Goal: Information Seeking & Learning: Learn about a topic

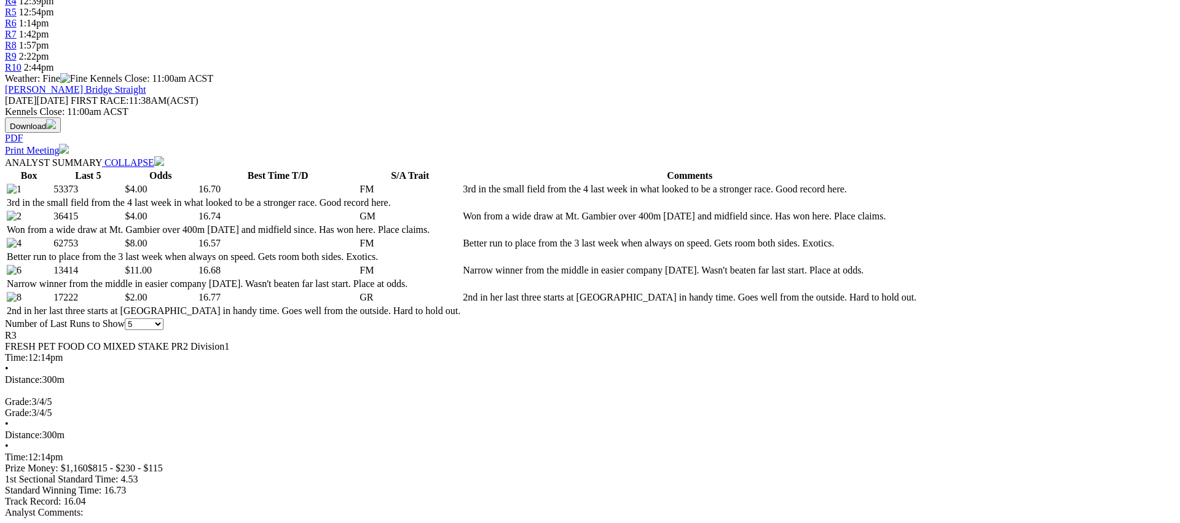
scroll to position [504, 0]
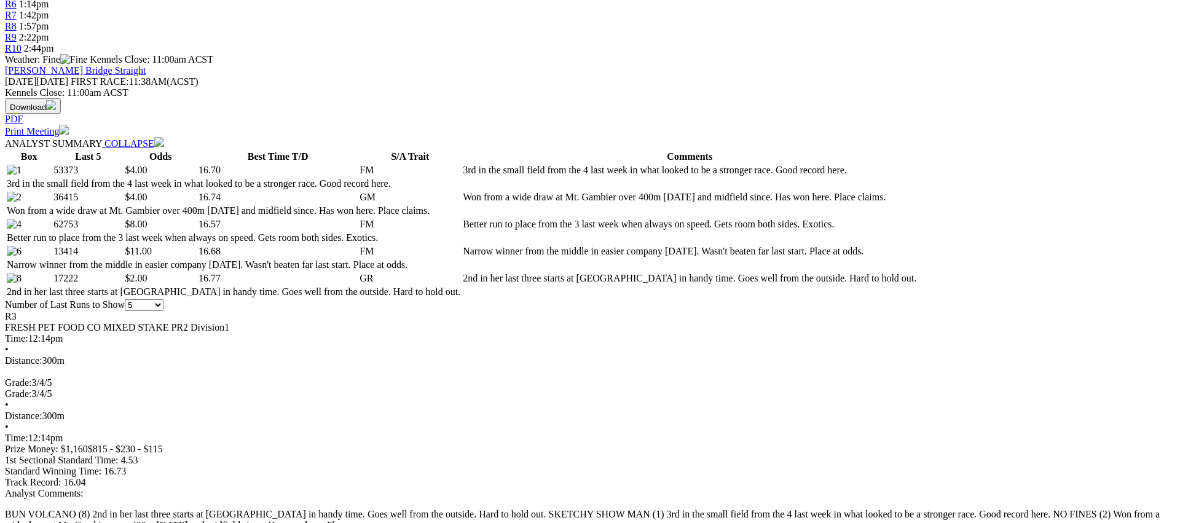
scroll to position [494, 0]
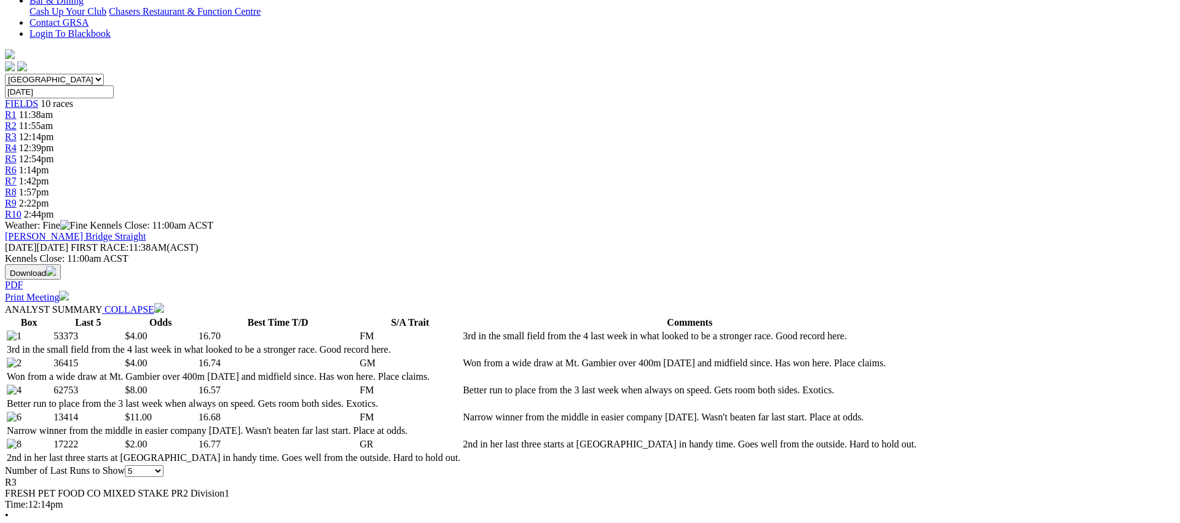
scroll to position [389, 0]
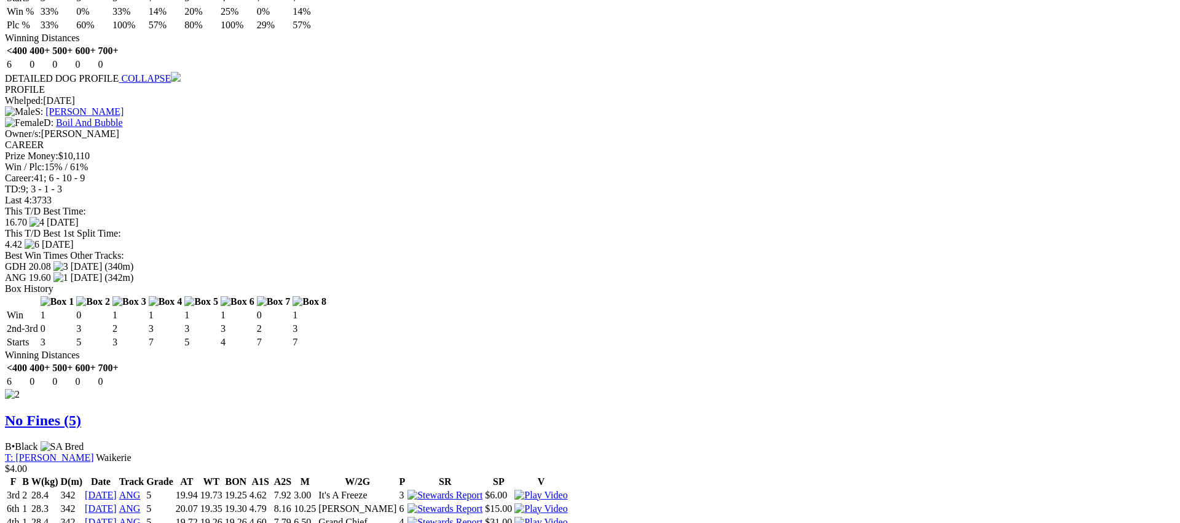
scroll to position [1349, 0]
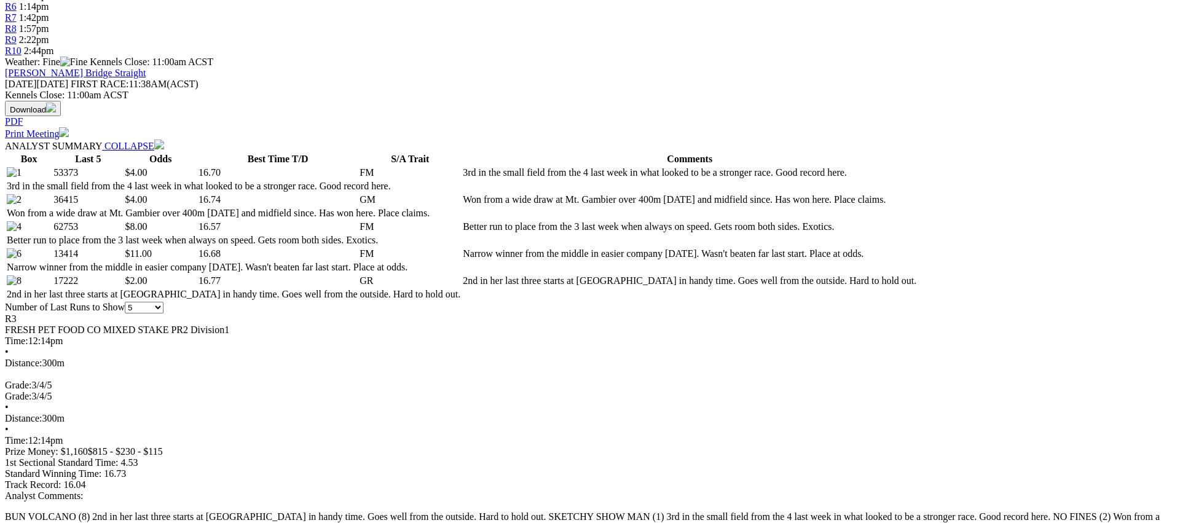
scroll to position [495, 0]
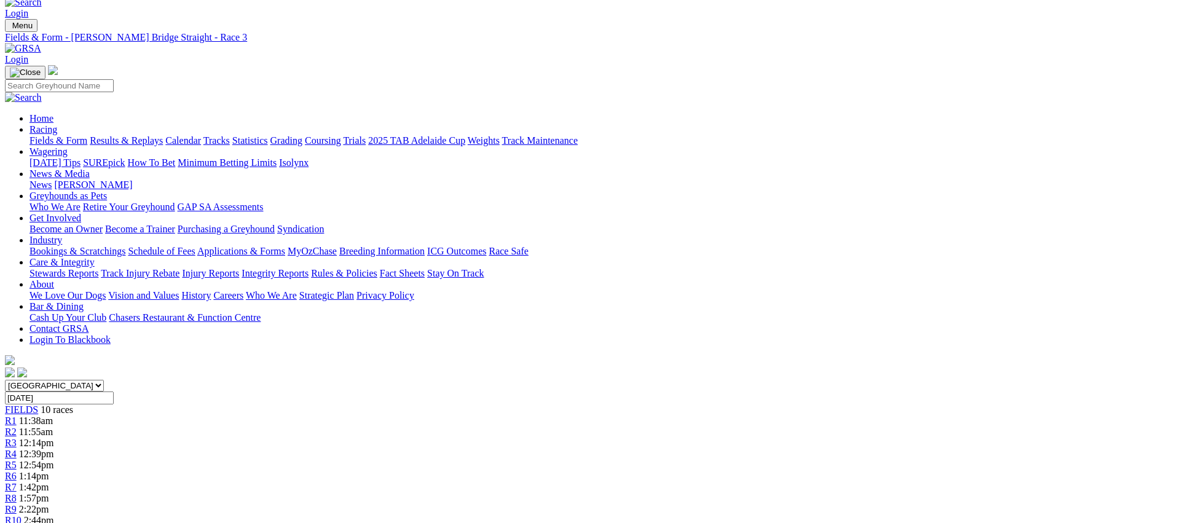
scroll to position [0, 0]
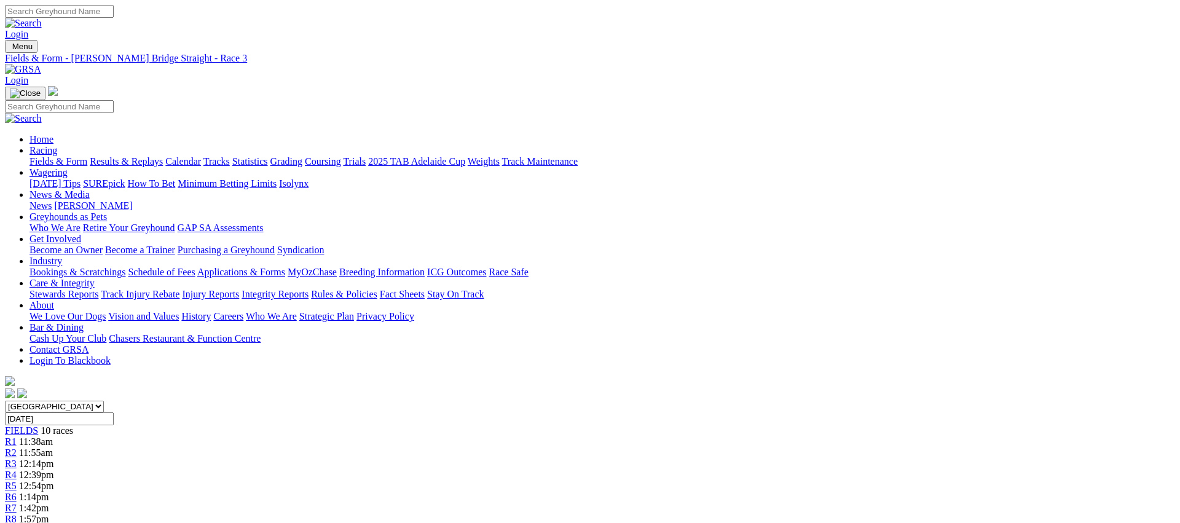
click at [17, 469] on span "R4" at bounding box center [11, 474] width 12 height 10
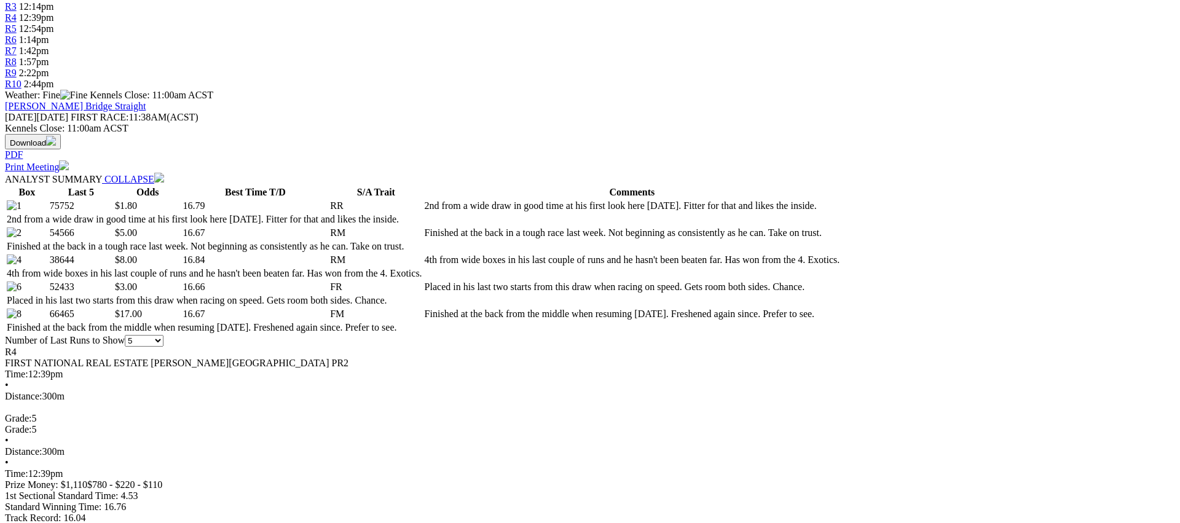
scroll to position [469, 0]
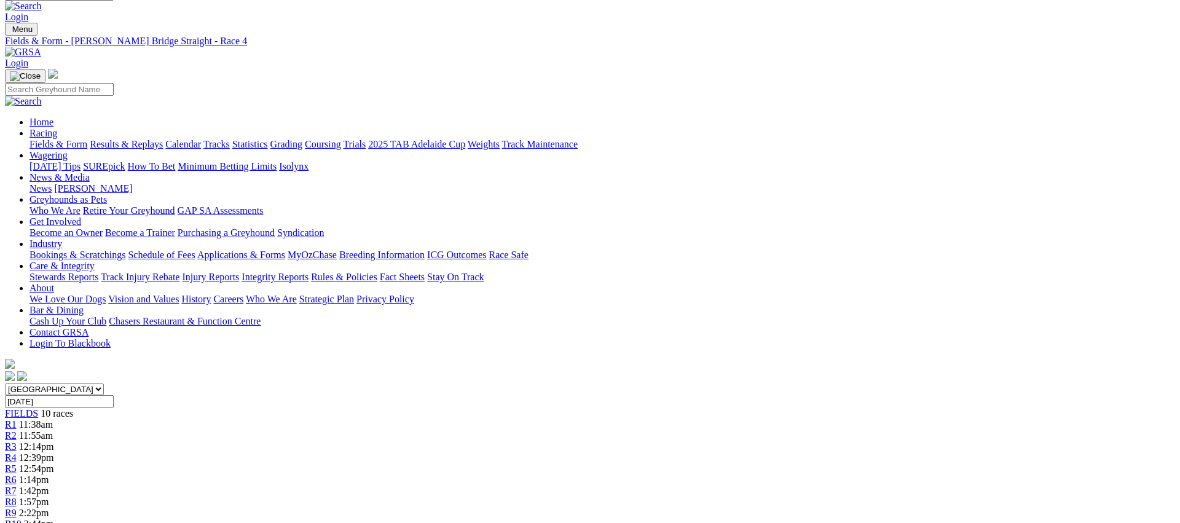
scroll to position [0, 0]
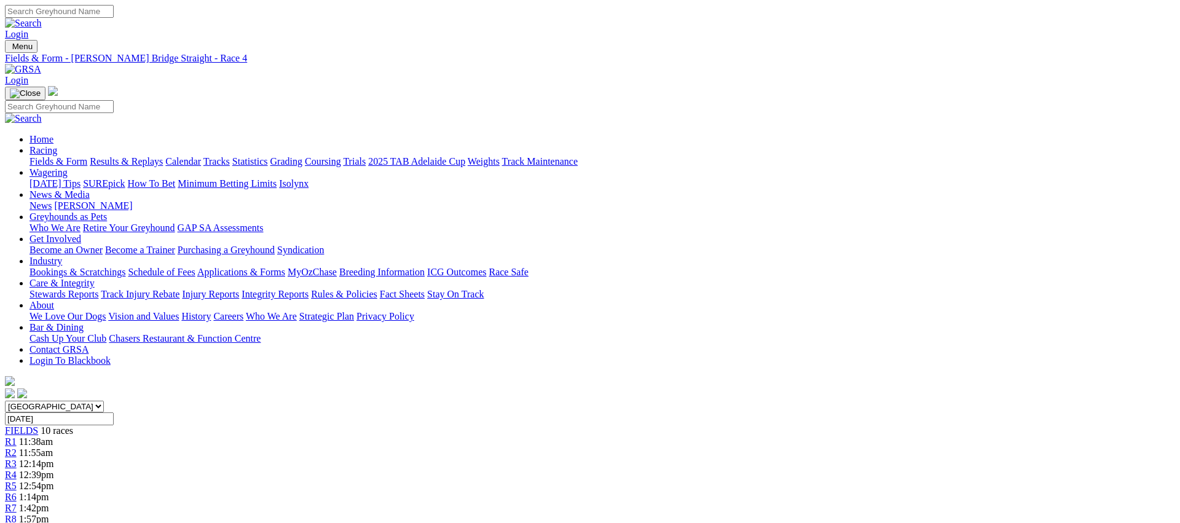
click at [17, 481] on link "R5" at bounding box center [11, 486] width 12 height 10
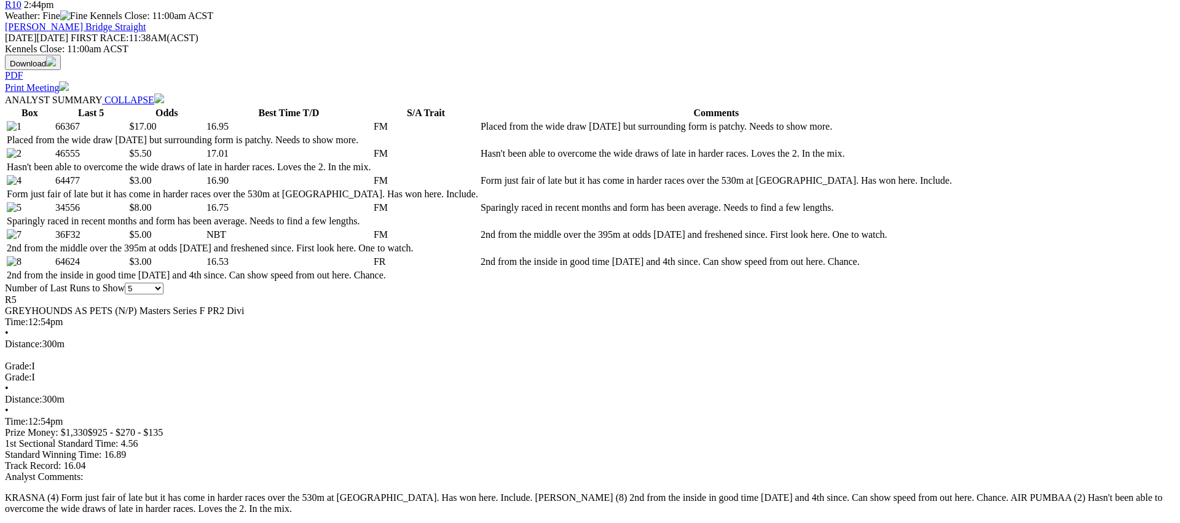
scroll to position [537, 0]
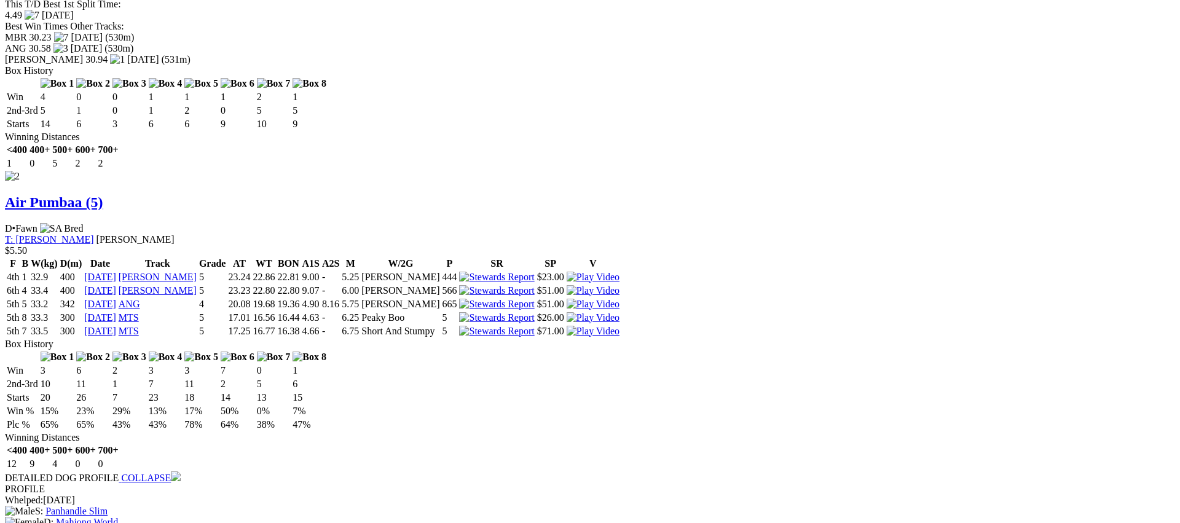
scroll to position [1606, 0]
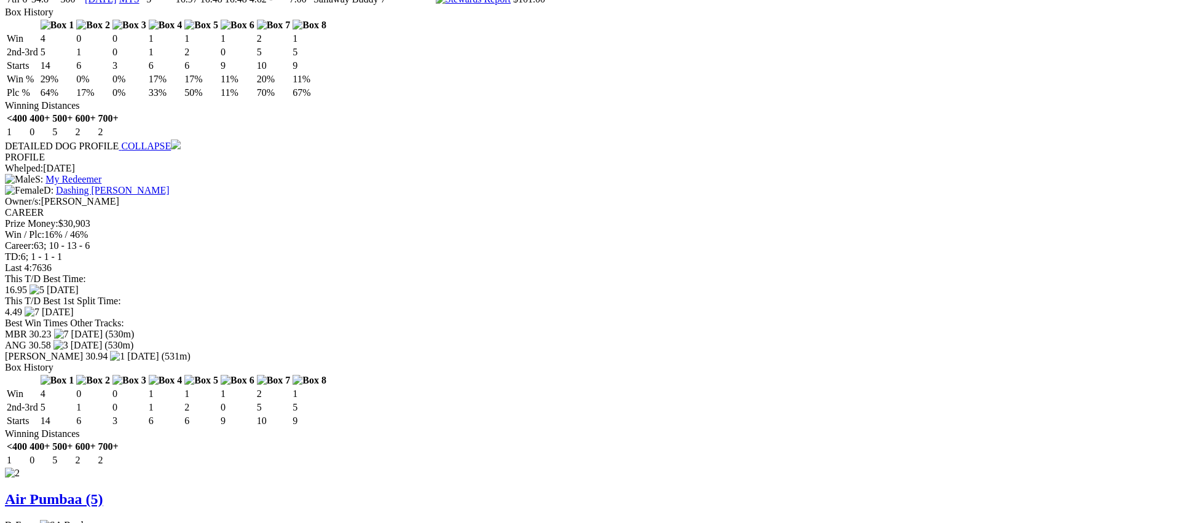
scroll to position [1309, 0]
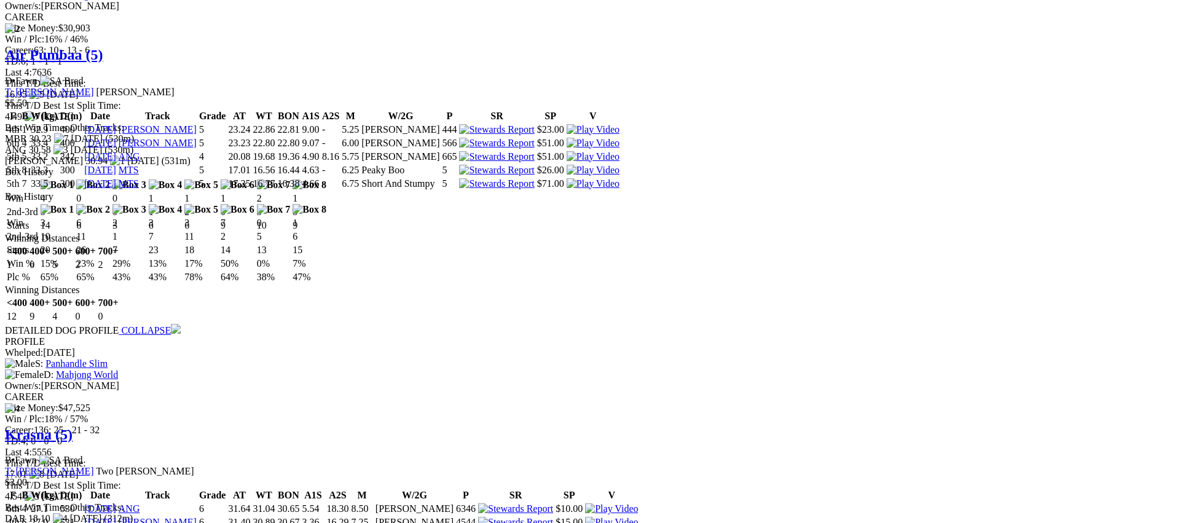
scroll to position [1514, 0]
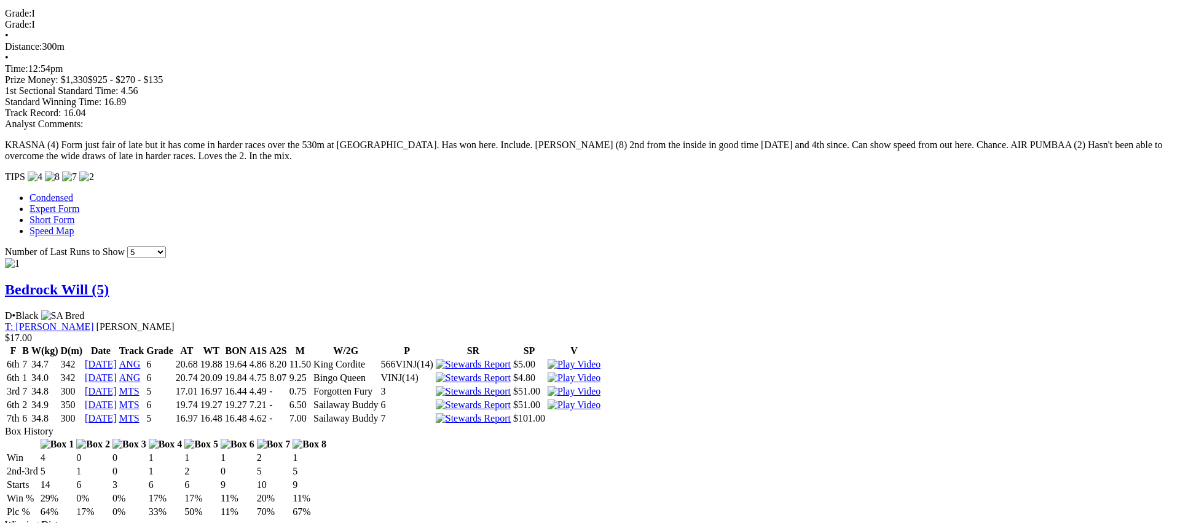
scroll to position [896, 0]
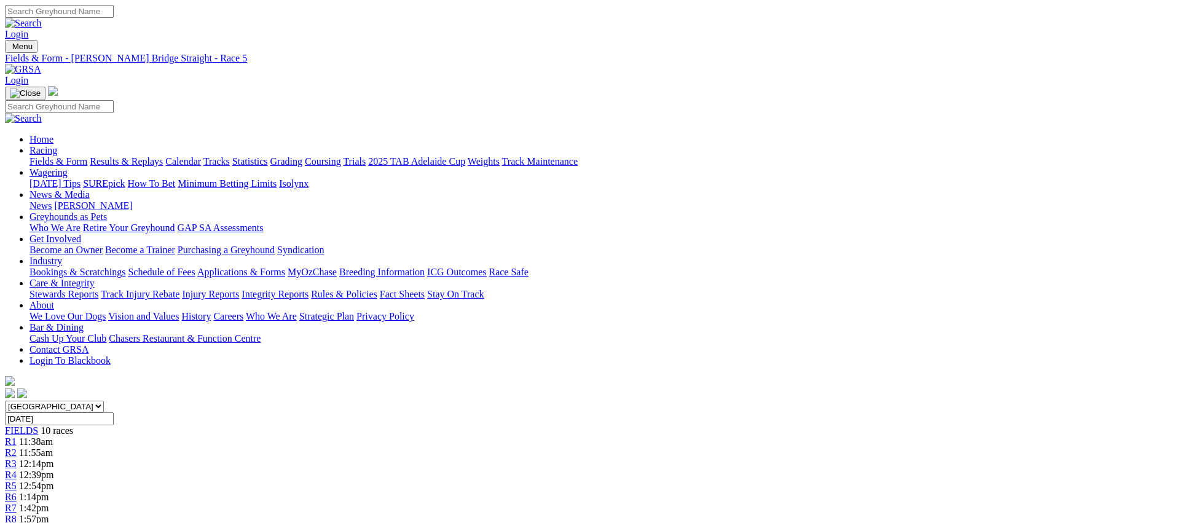
click at [17, 492] on span "R6" at bounding box center [11, 497] width 12 height 10
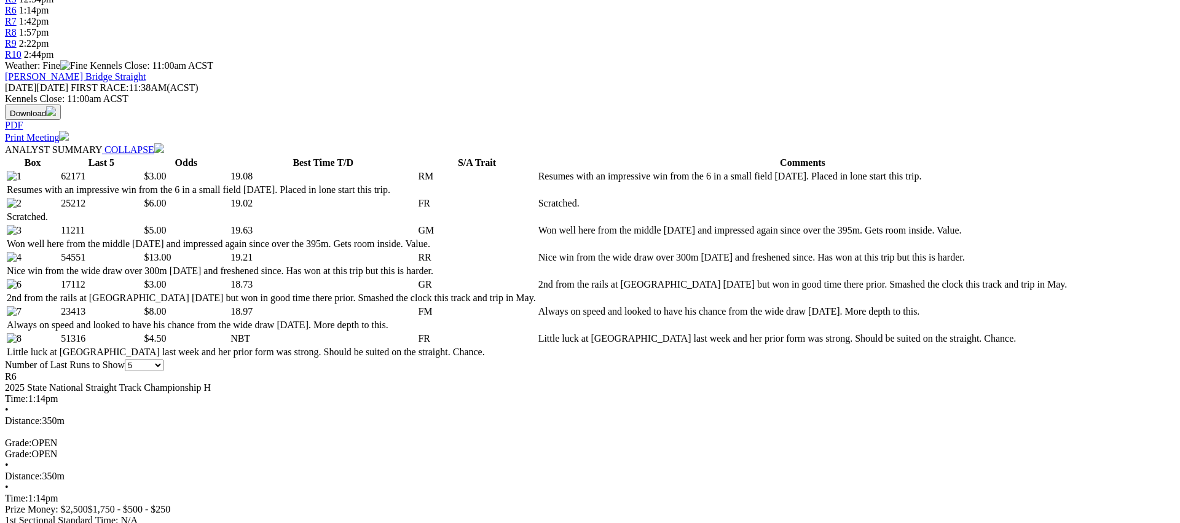
scroll to position [486, 0]
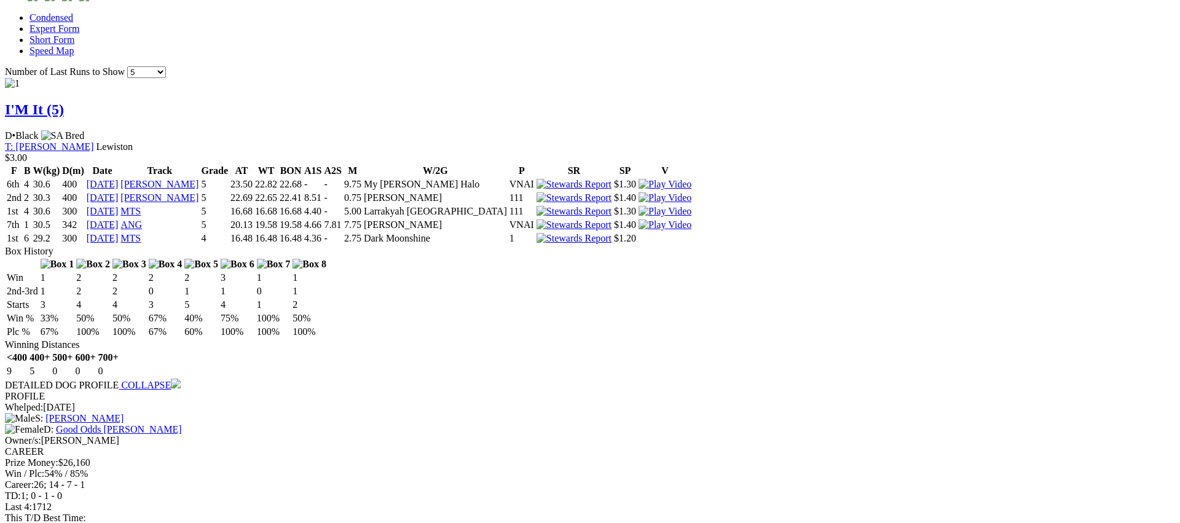
scroll to position [1095, 0]
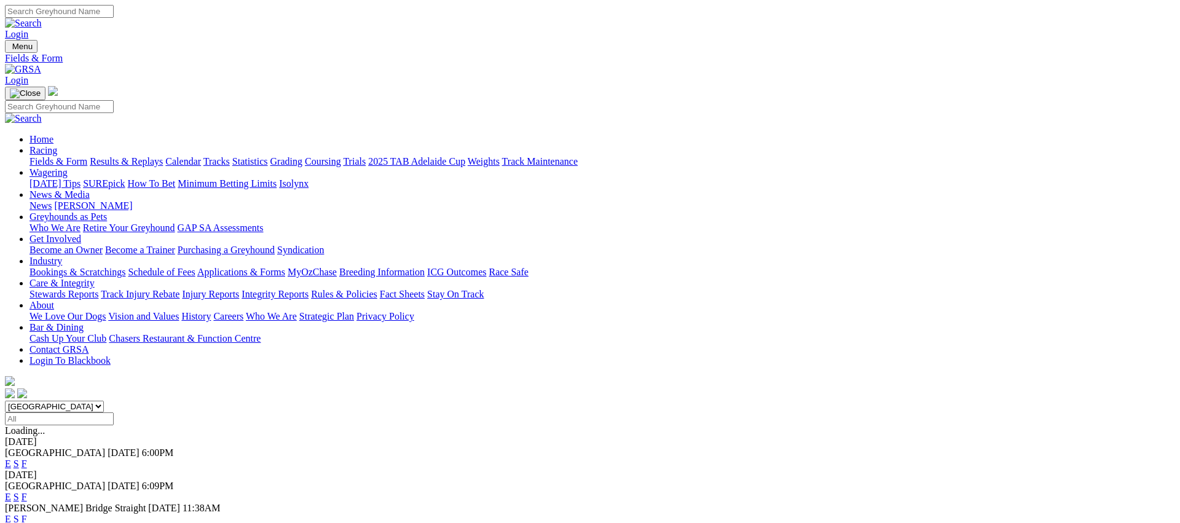
click at [500, 156] on link "Weights" at bounding box center [484, 161] width 32 height 10
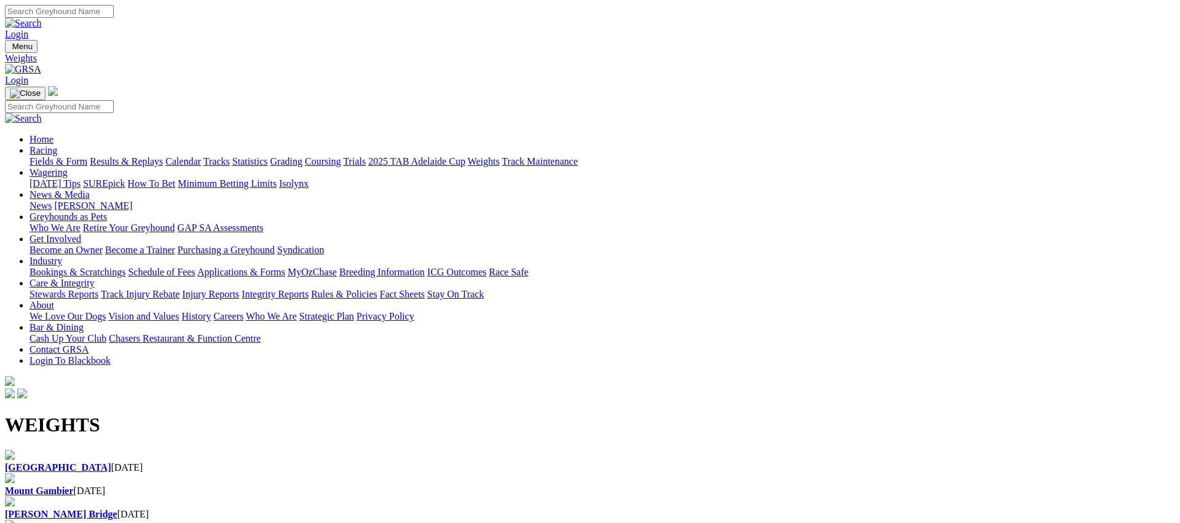
click at [176, 450] on div "[GEOGRAPHIC_DATA] [DATE]" at bounding box center [590, 461] width 1170 height 23
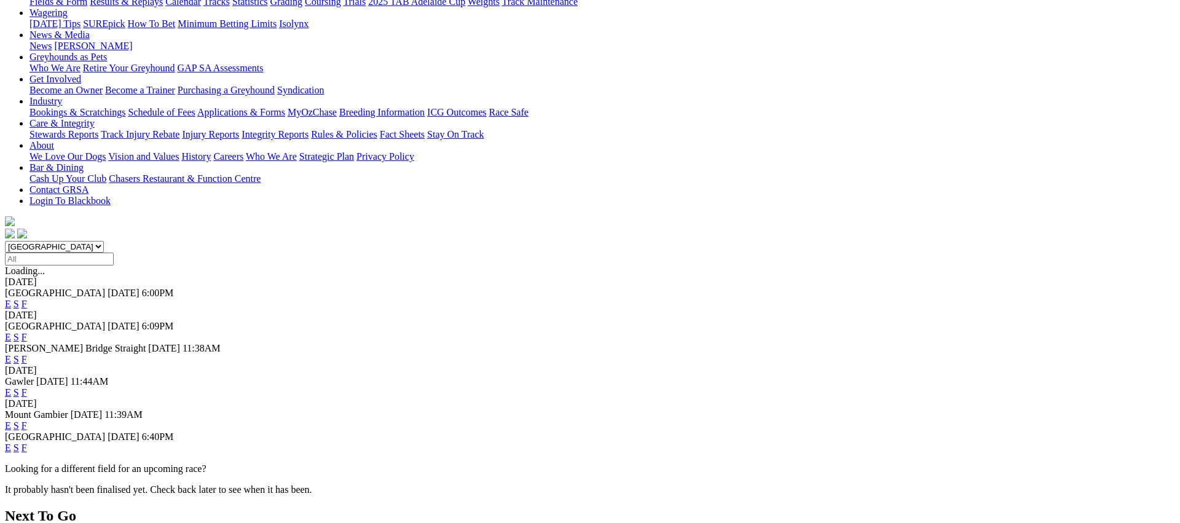
scroll to position [161, 0]
click at [27, 441] on link "F" at bounding box center [25, 446] width 6 height 10
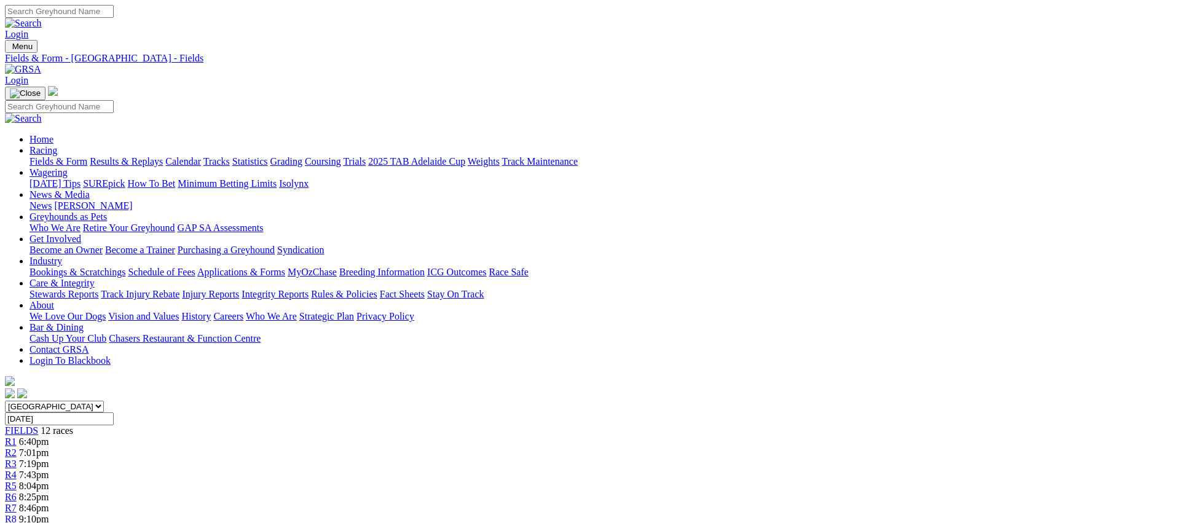
click at [87, 156] on link "Fields & Form" at bounding box center [58, 161] width 58 height 10
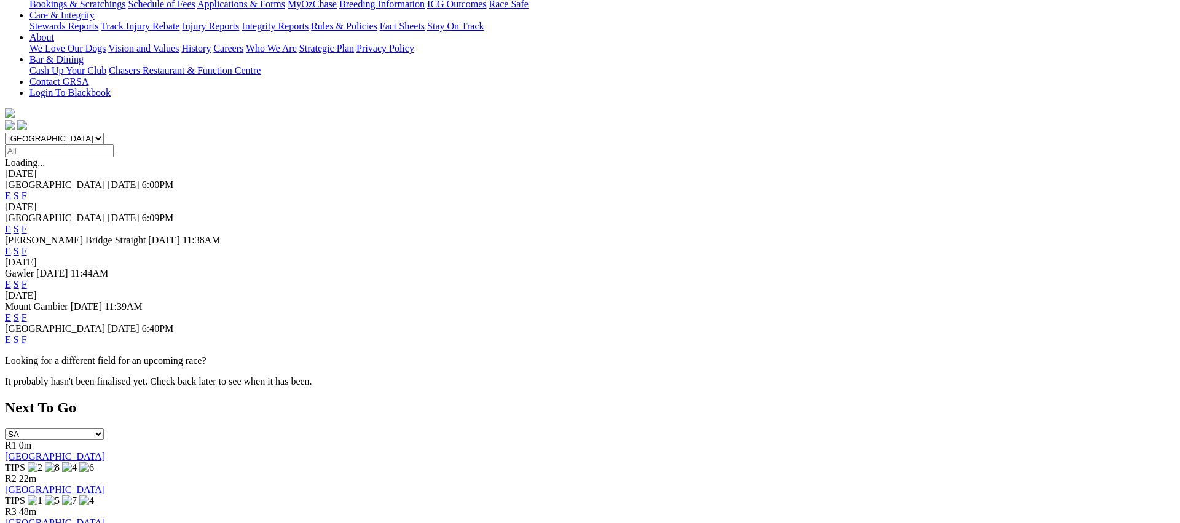
scroll to position [274, 0]
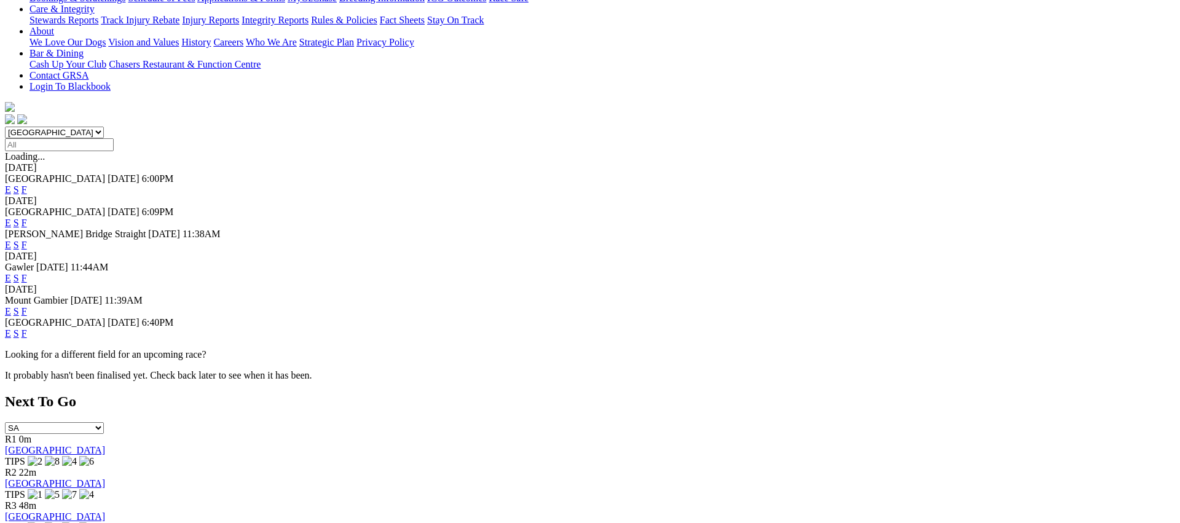
click at [27, 306] on link "F" at bounding box center [25, 311] width 6 height 10
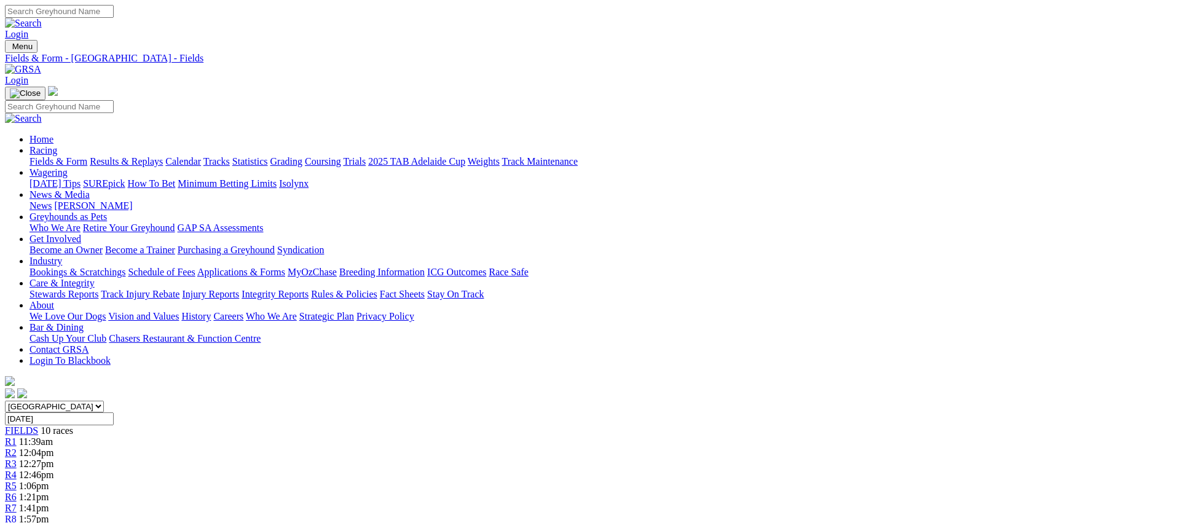
click at [87, 156] on link "Fields & Form" at bounding box center [58, 161] width 58 height 10
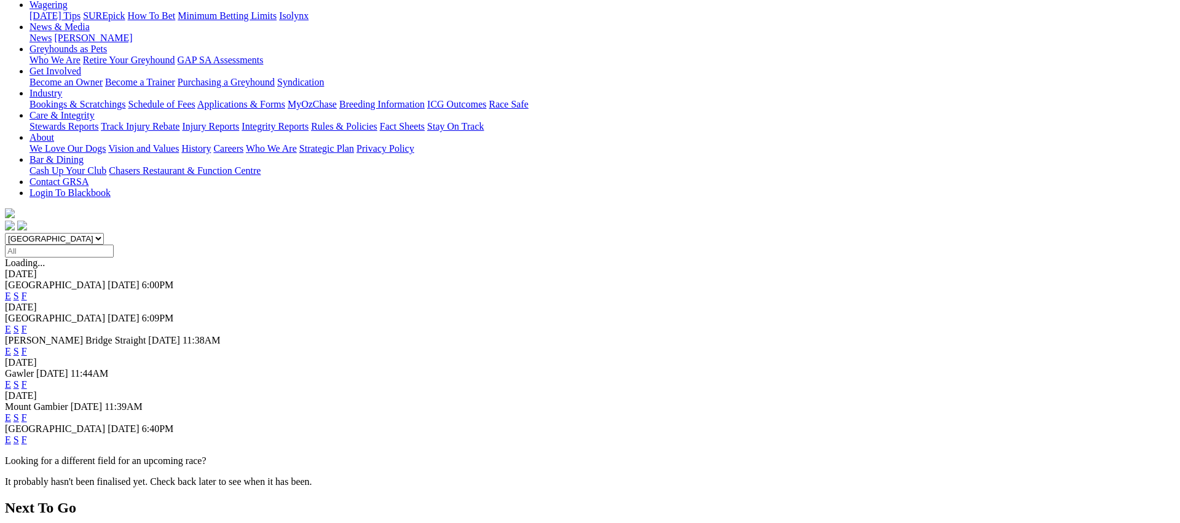
scroll to position [169, 0]
click at [11, 433] on link "E" at bounding box center [8, 438] width 6 height 10
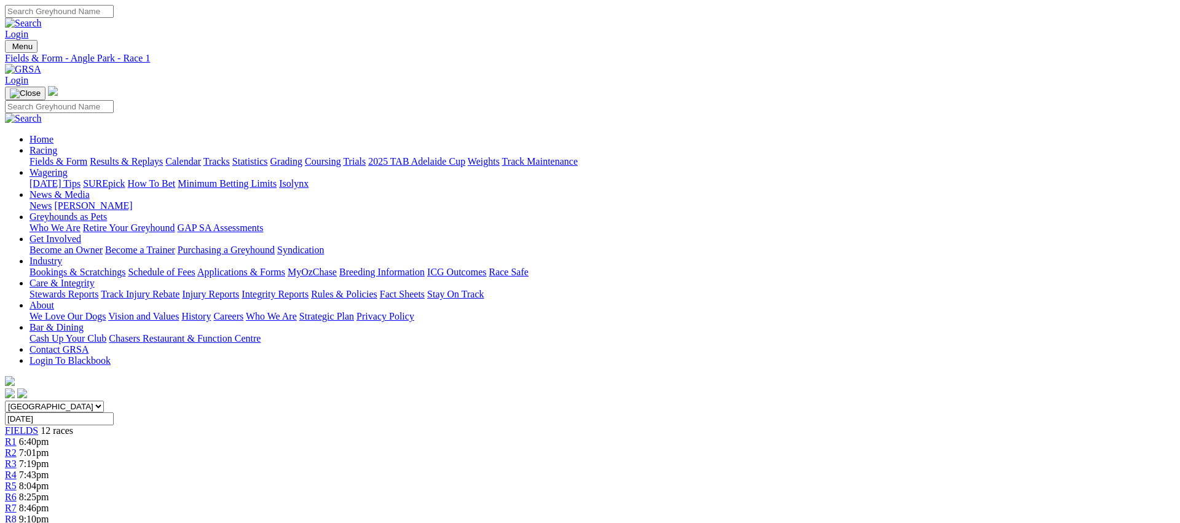
click at [17, 522] on span "R9" at bounding box center [11, 530] width 12 height 10
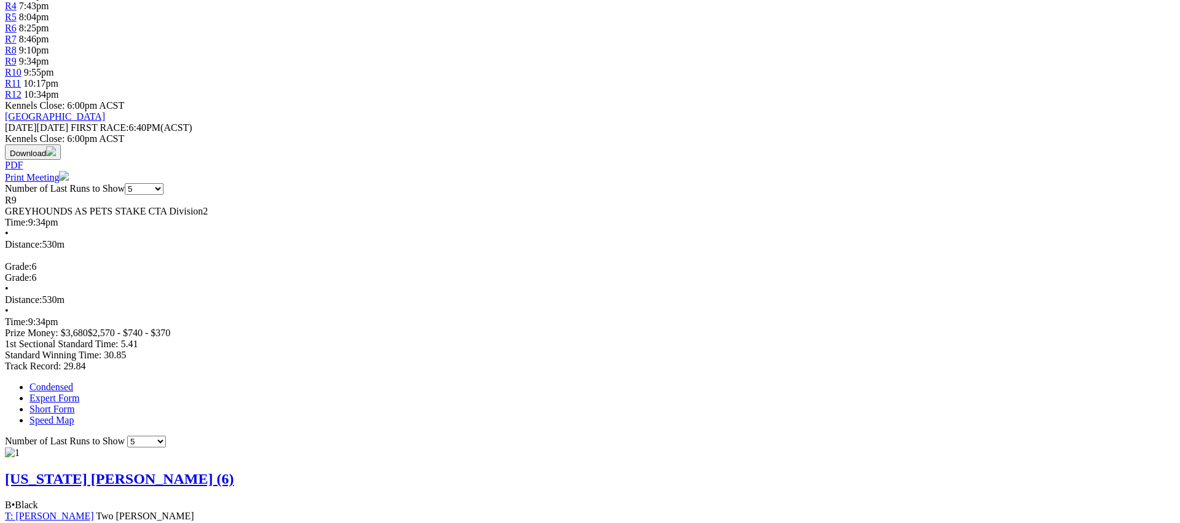
scroll to position [469, 0]
drag, startPoint x: 984, startPoint y: 324, endPoint x: 967, endPoint y: 320, distance: 18.2
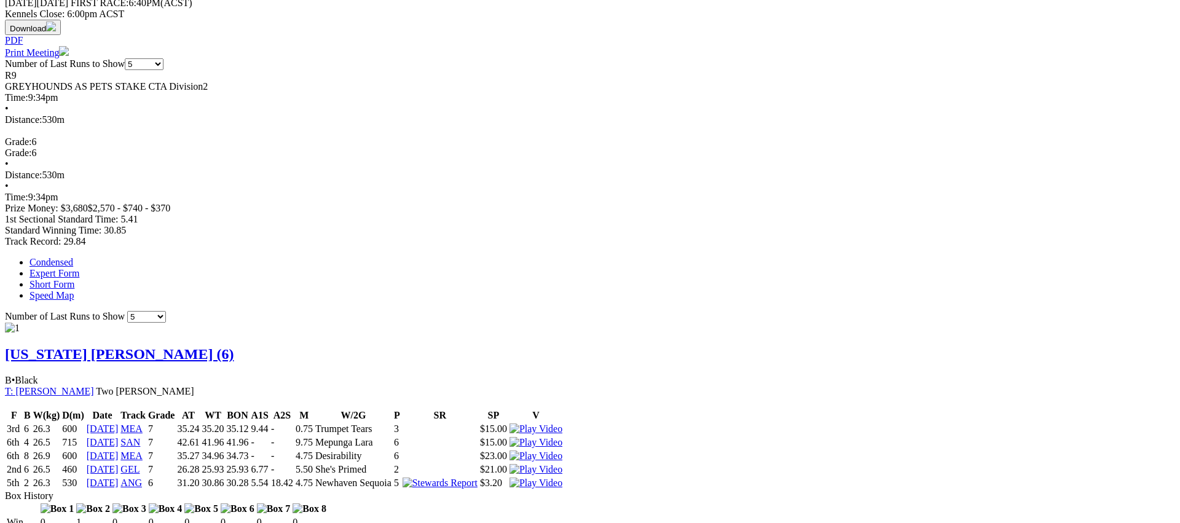
scroll to position [596, 0]
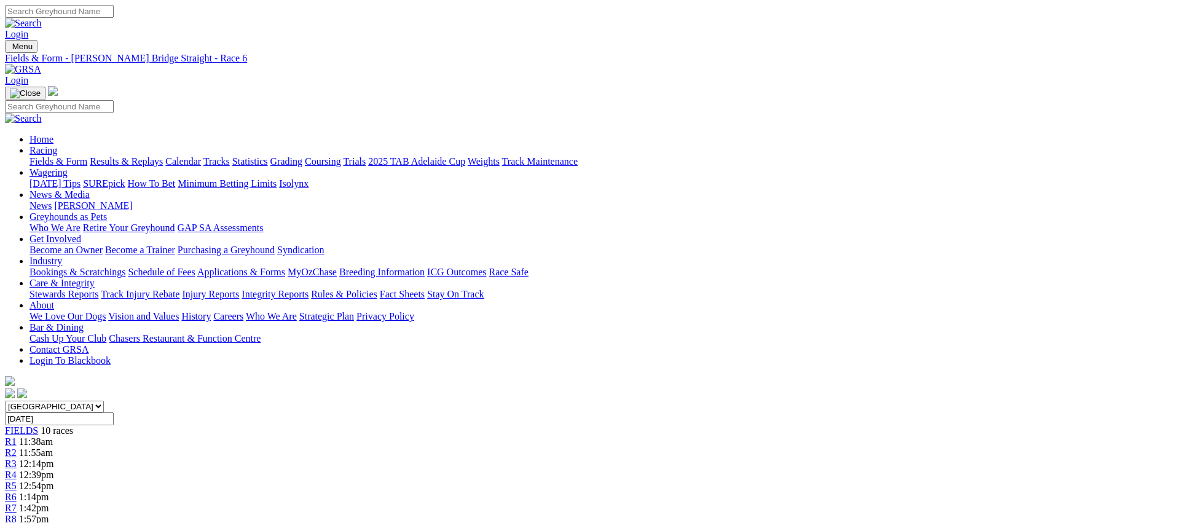
click at [739, 503] on div "R7 1:42pm" at bounding box center [590, 508] width 1170 height 11
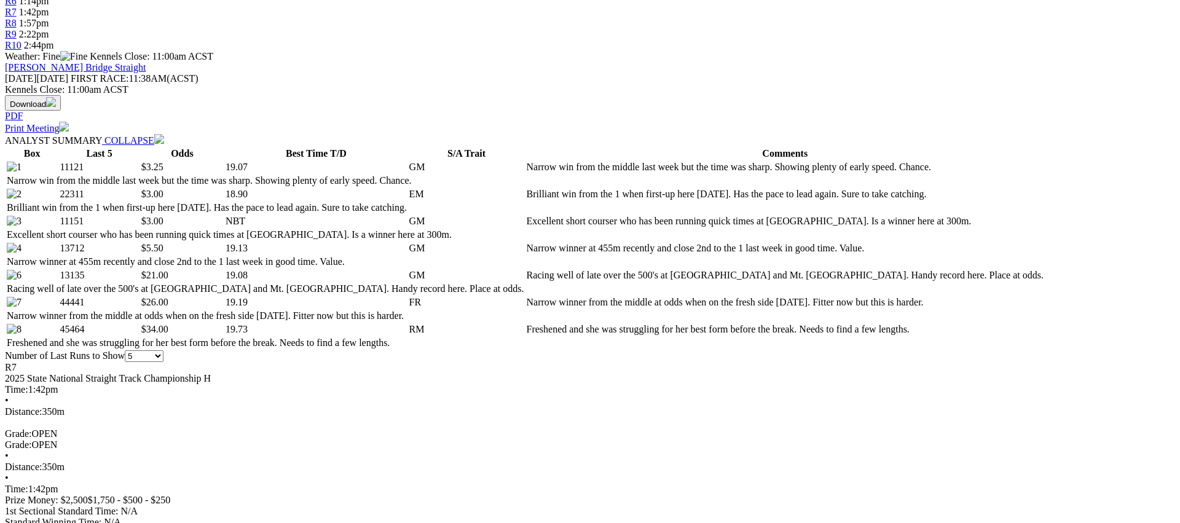
scroll to position [496, 0]
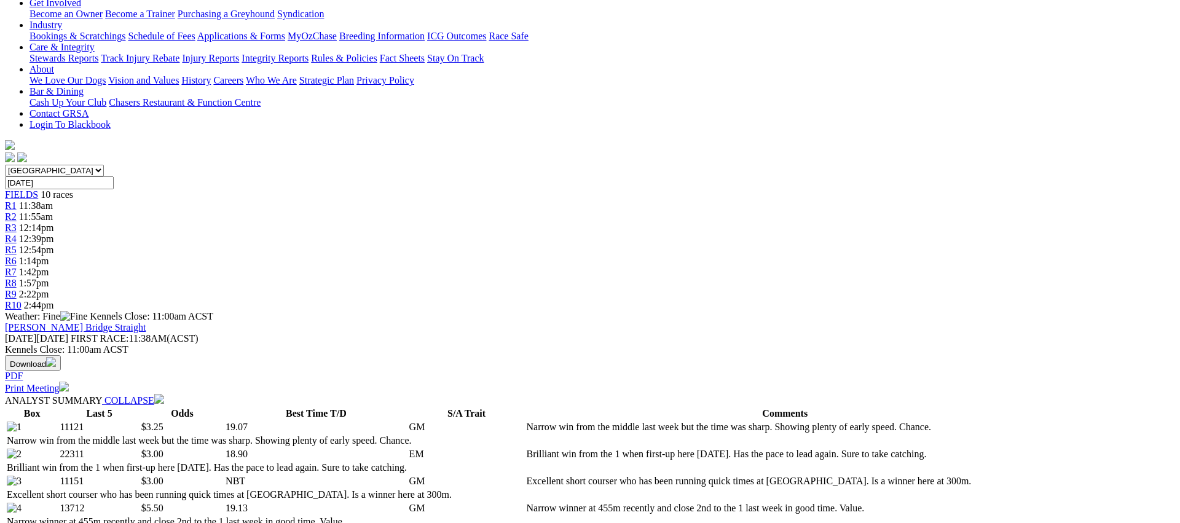
scroll to position [0, 0]
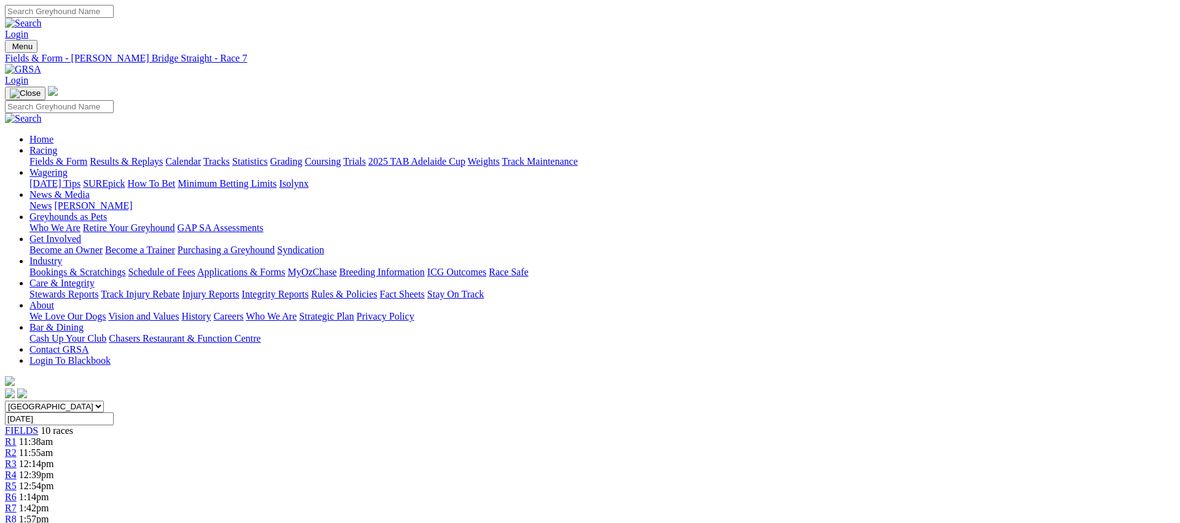
click at [17, 514] on link "R8" at bounding box center [11, 519] width 12 height 10
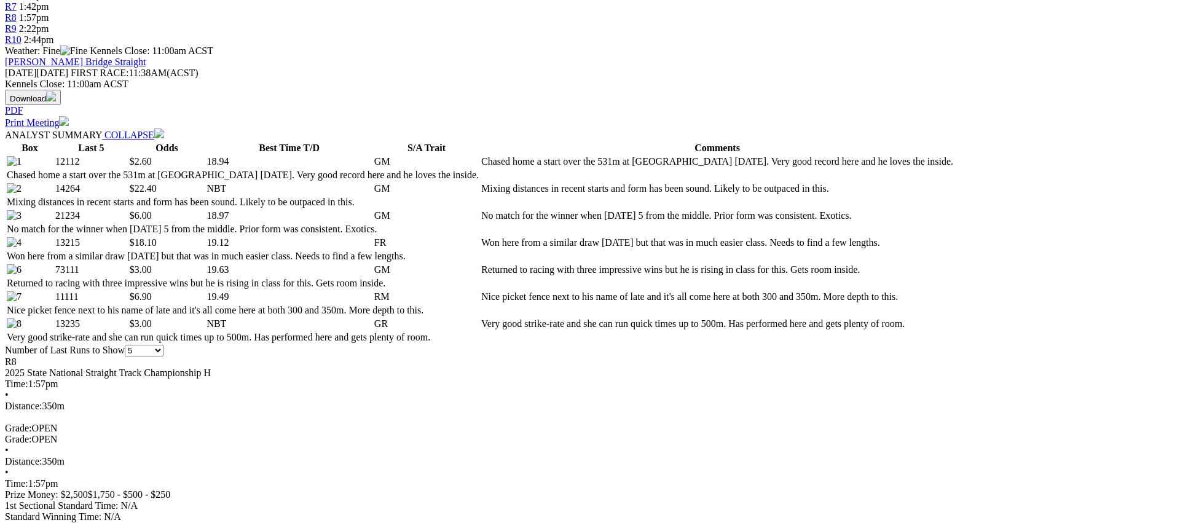
scroll to position [502, 0]
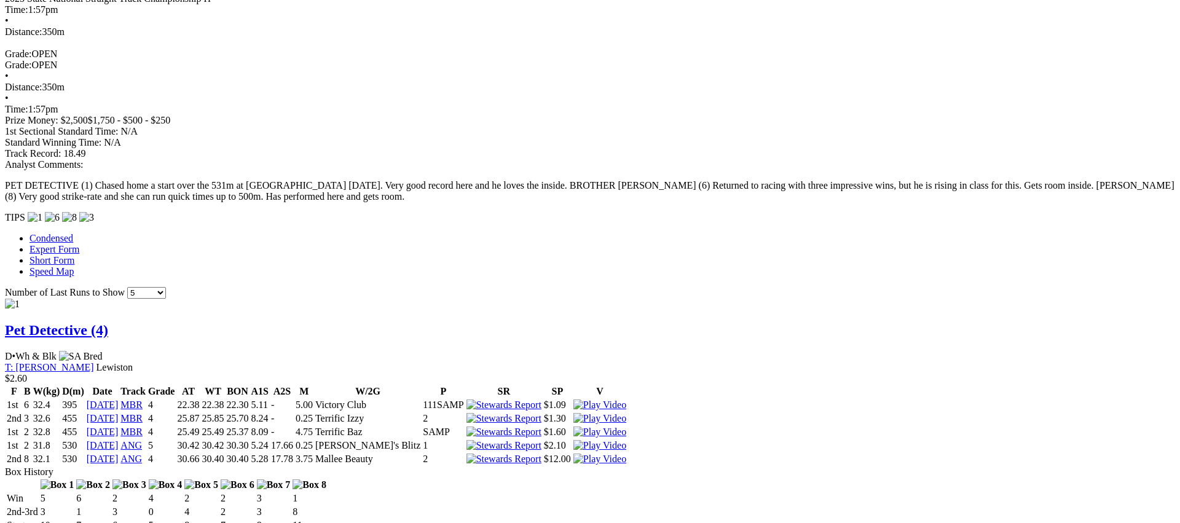
scroll to position [871, 0]
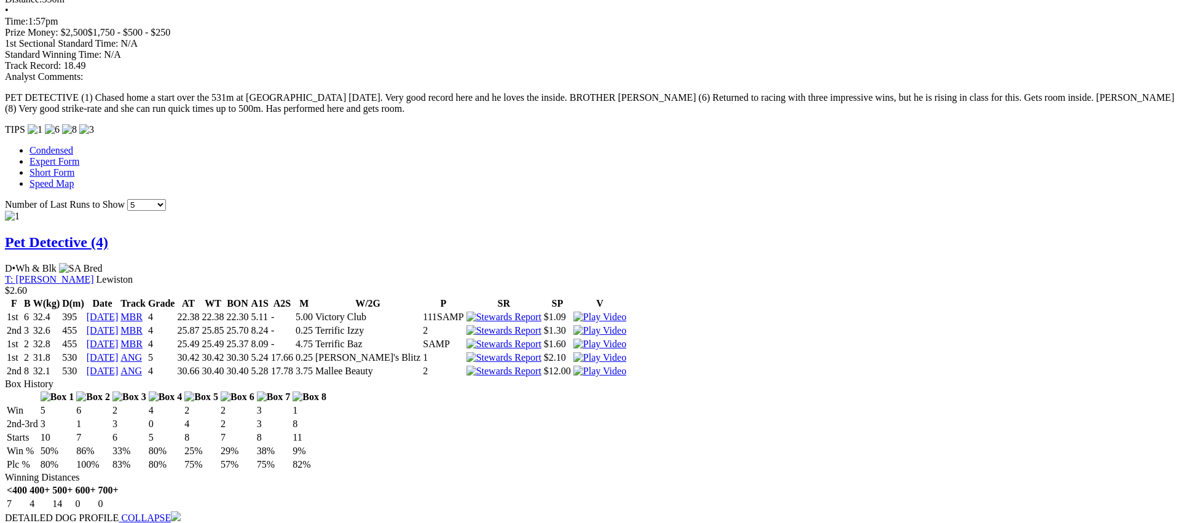
scroll to position [986, 0]
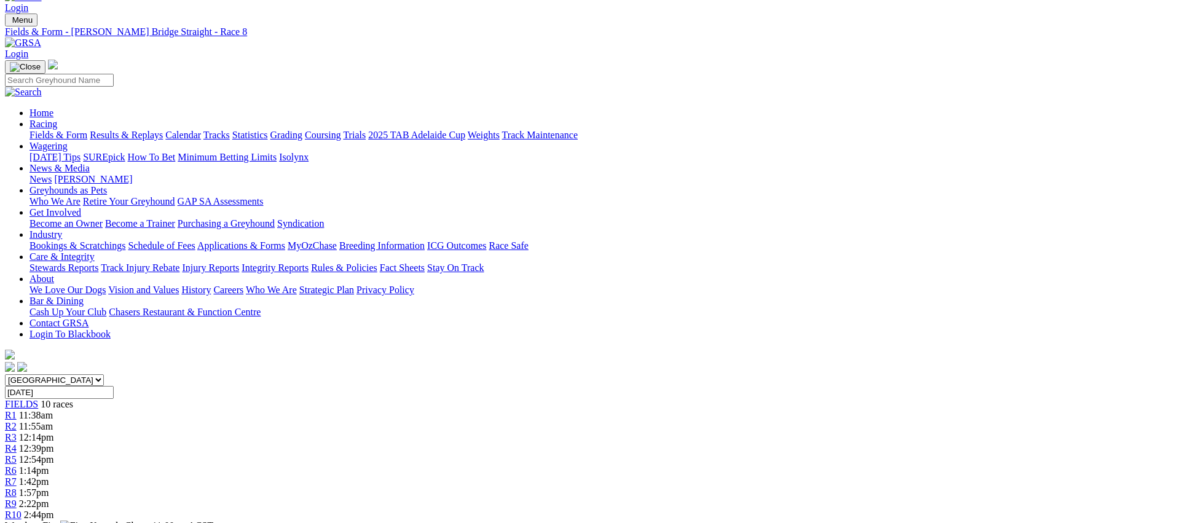
scroll to position [0, 0]
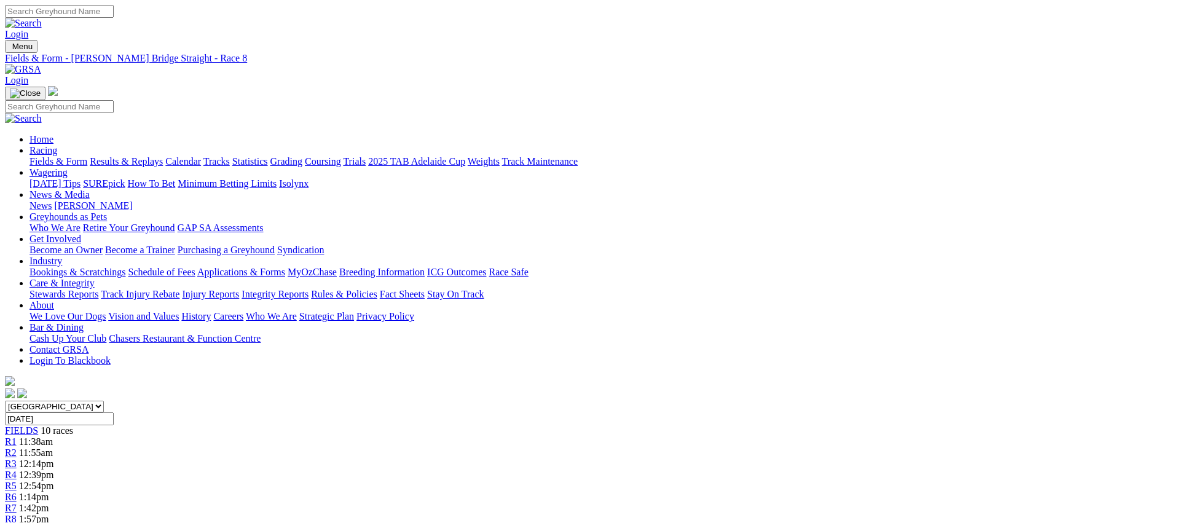
click at [17, 522] on link "R9" at bounding box center [11, 530] width 12 height 10
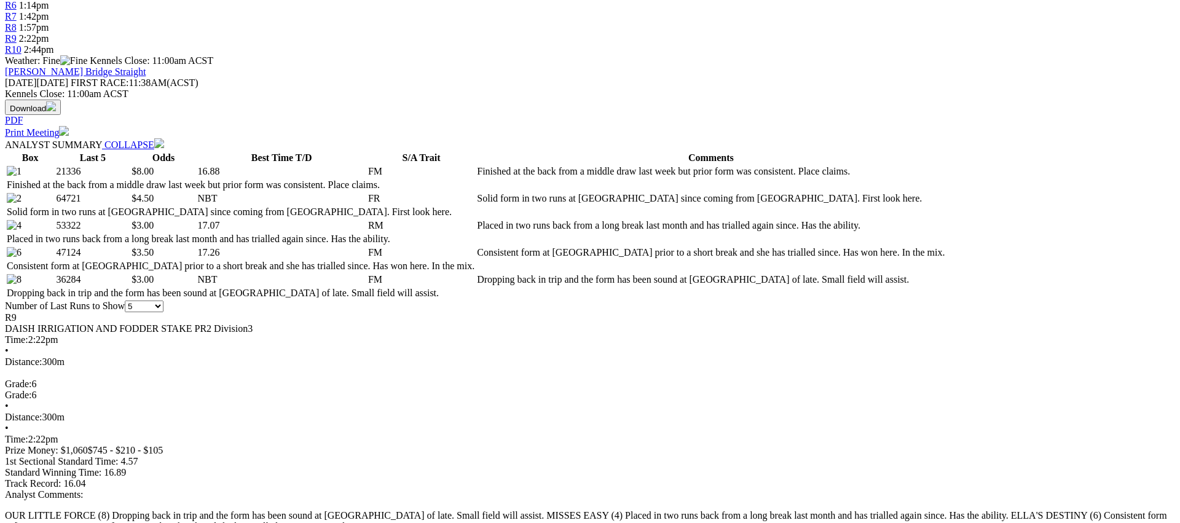
scroll to position [494, 0]
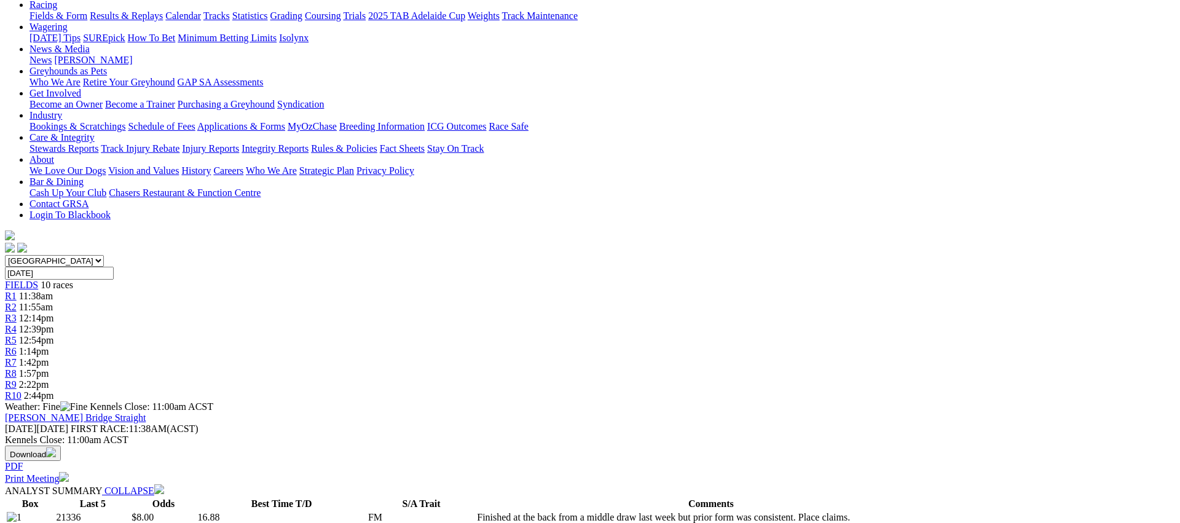
scroll to position [0, 0]
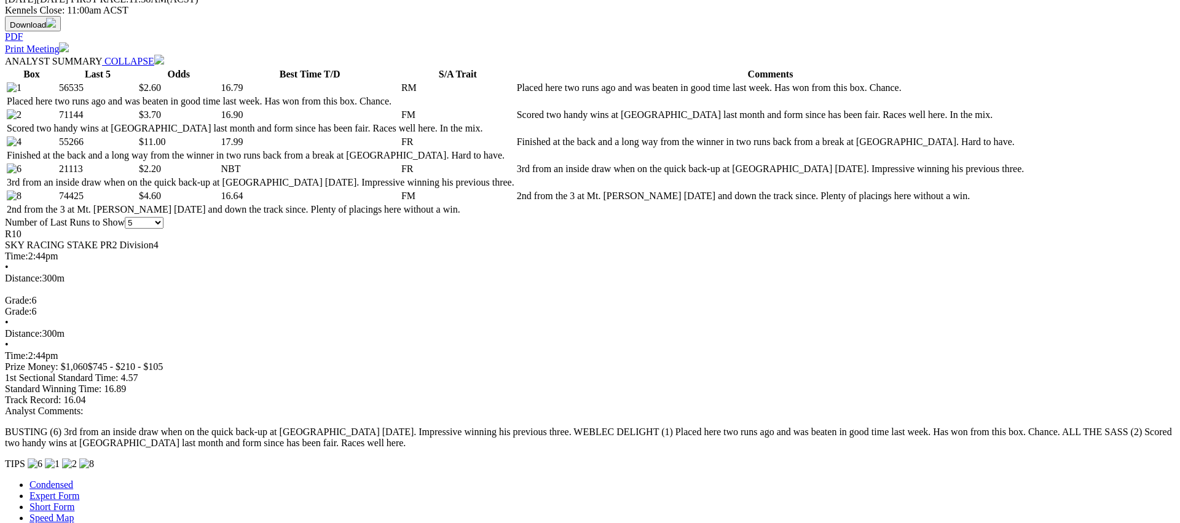
scroll to position [571, 0]
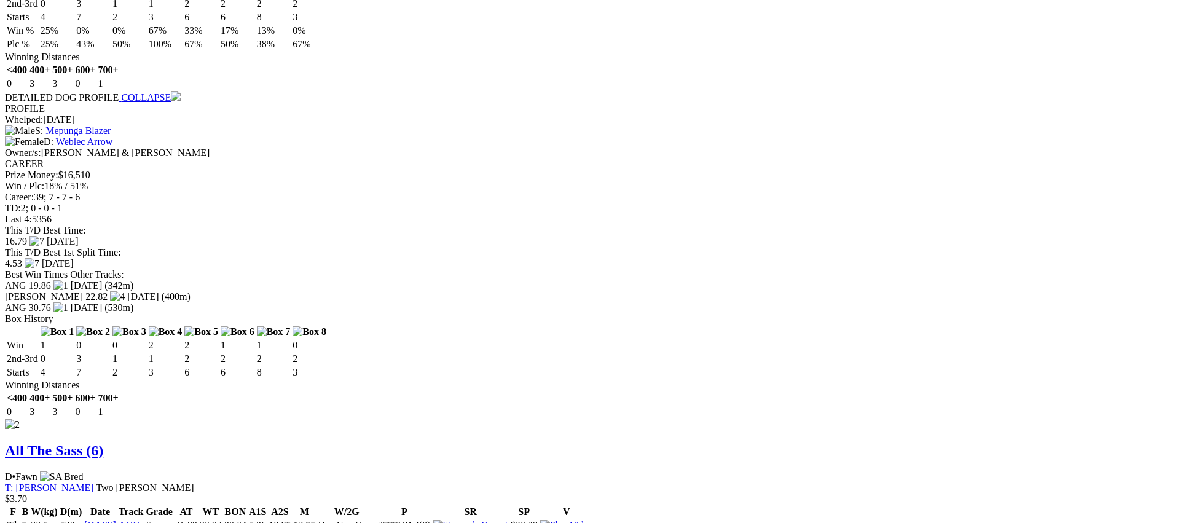
scroll to position [1330, 0]
